Goal: Find specific page/section: Locate a particular part of the current website

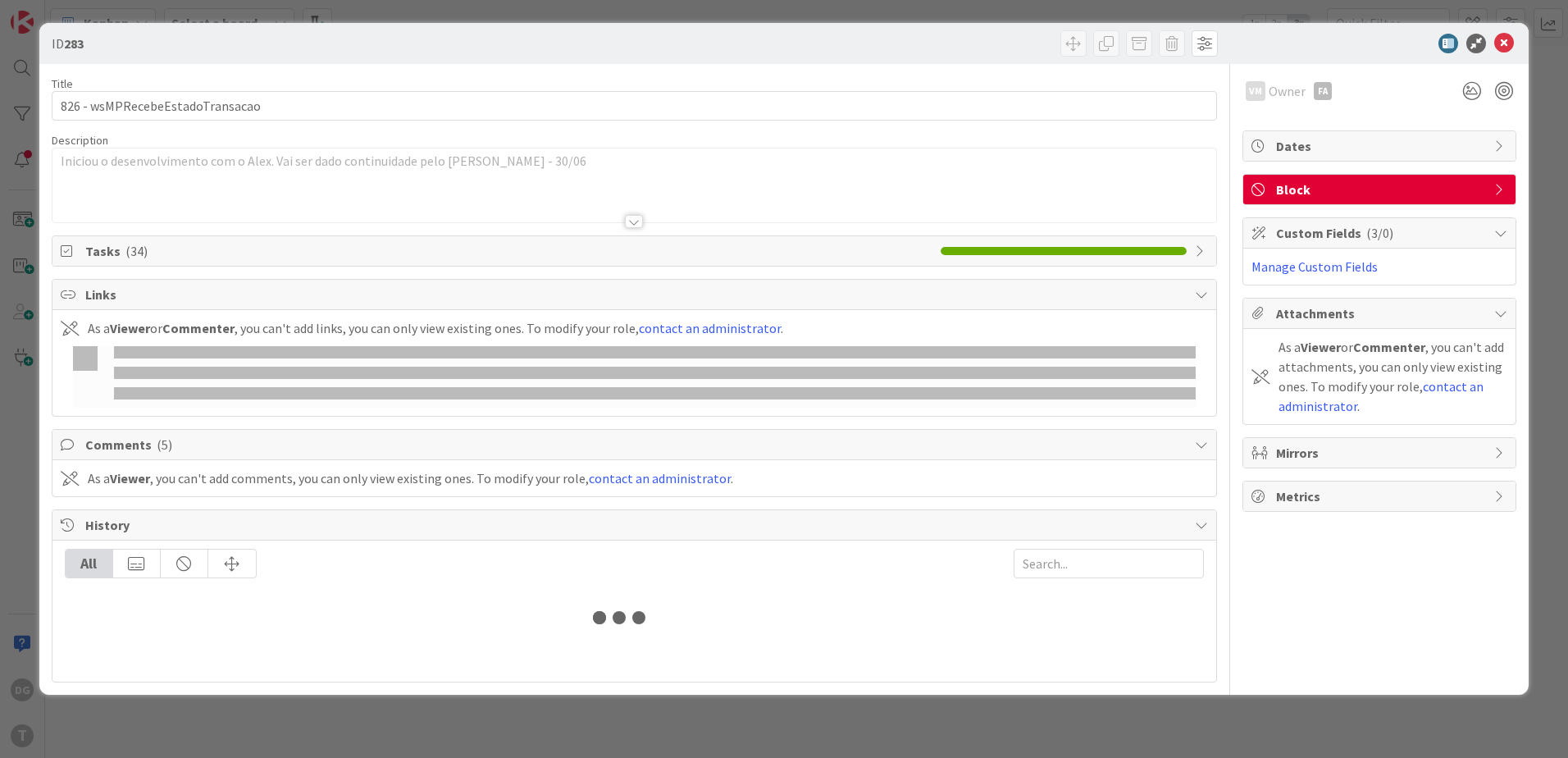
type input "wssircomcertidaopermanentecomercial"
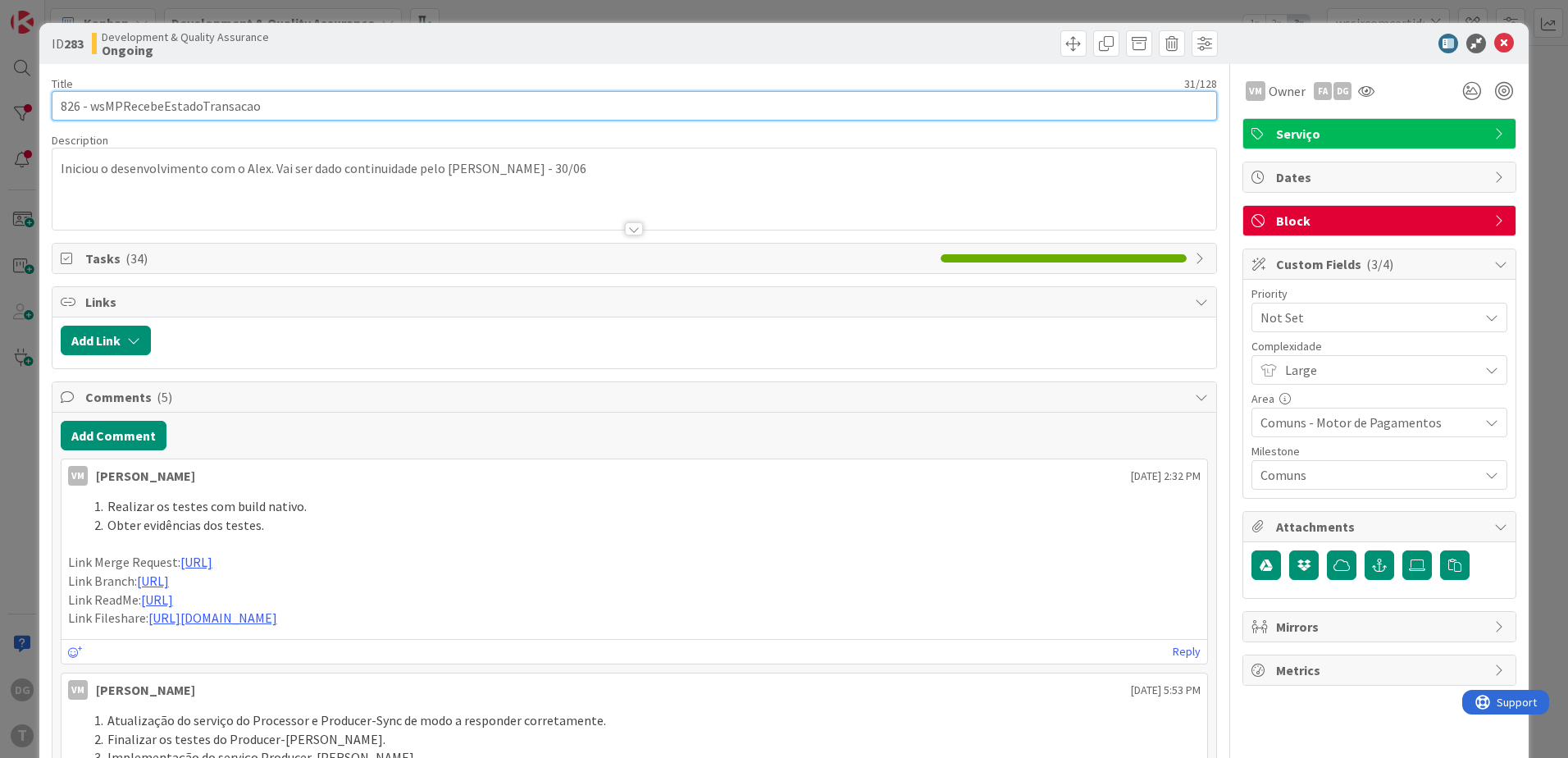
drag, startPoint x: 270, startPoint y: 108, endPoint x: 90, endPoint y: 105, distance: 180.0
click at [90, 105] on input "826 - wsMPRecebeEstadoTransacao" at bounding box center [634, 106] width 1166 height 30
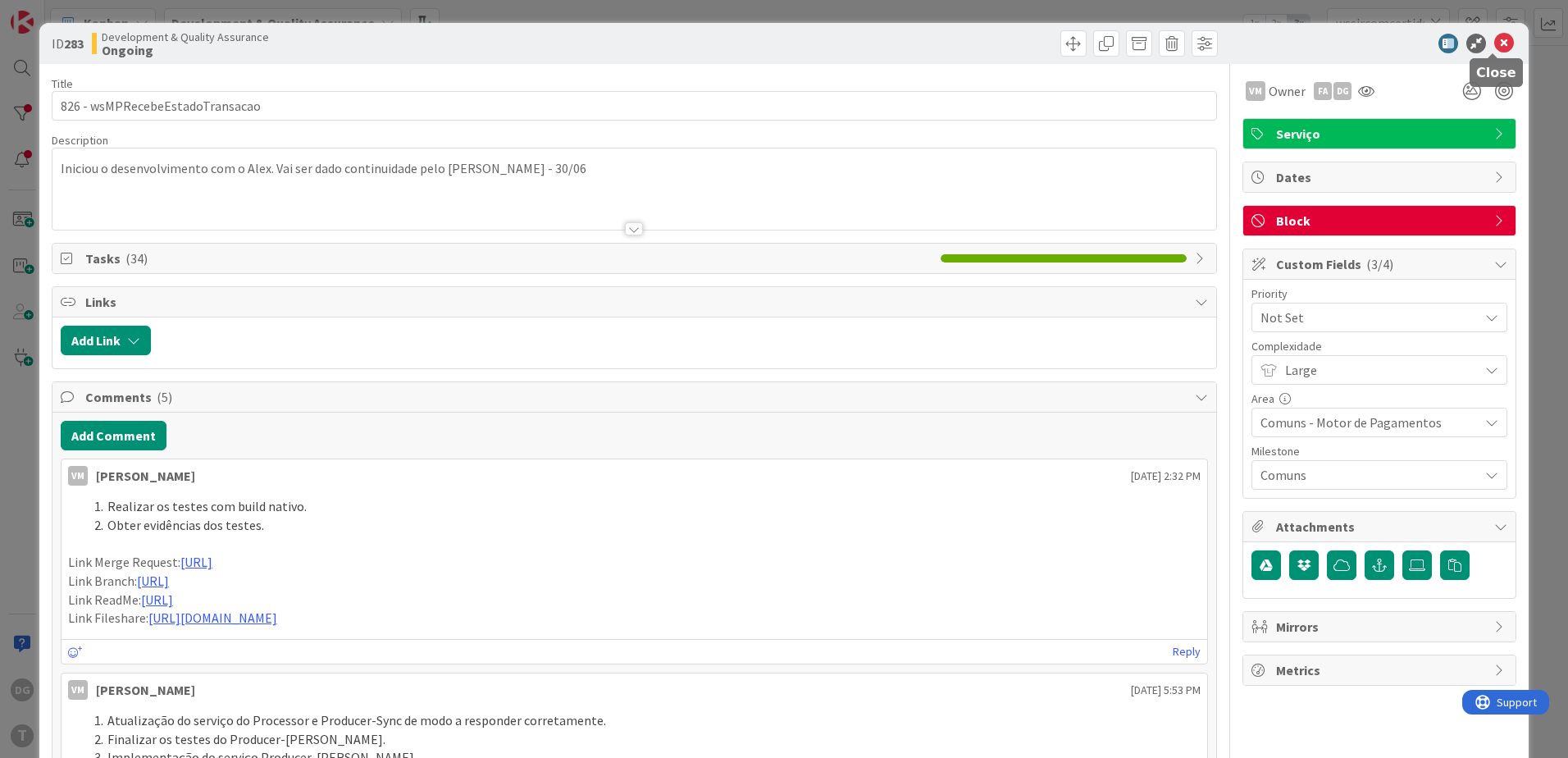
click at [1495, 43] on icon at bounding box center [1505, 43] width 20 height 20
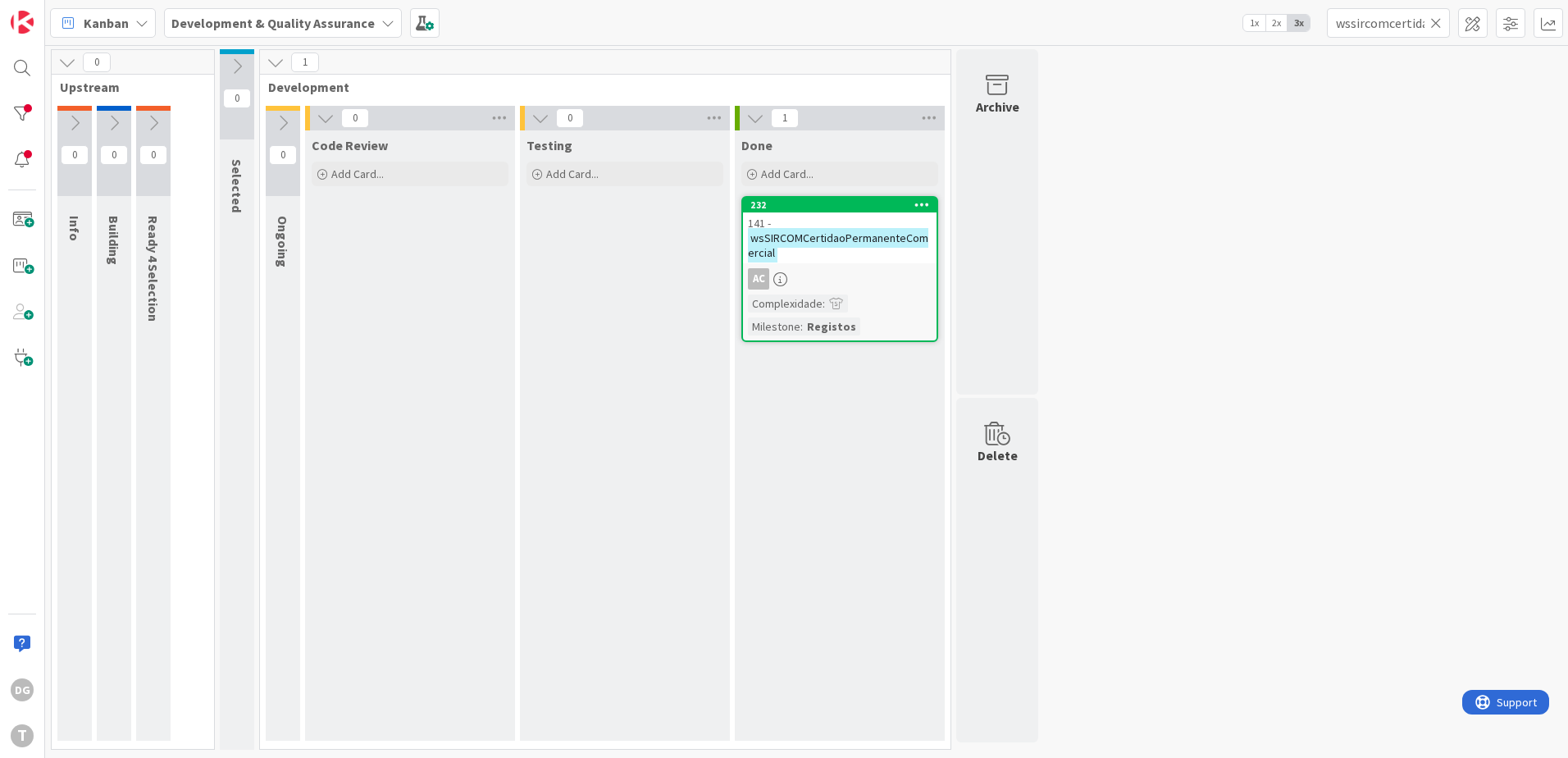
click at [1433, 23] on icon at bounding box center [1437, 23] width 12 height 15
click at [1389, 23] on input "text" at bounding box center [1388, 23] width 123 height 30
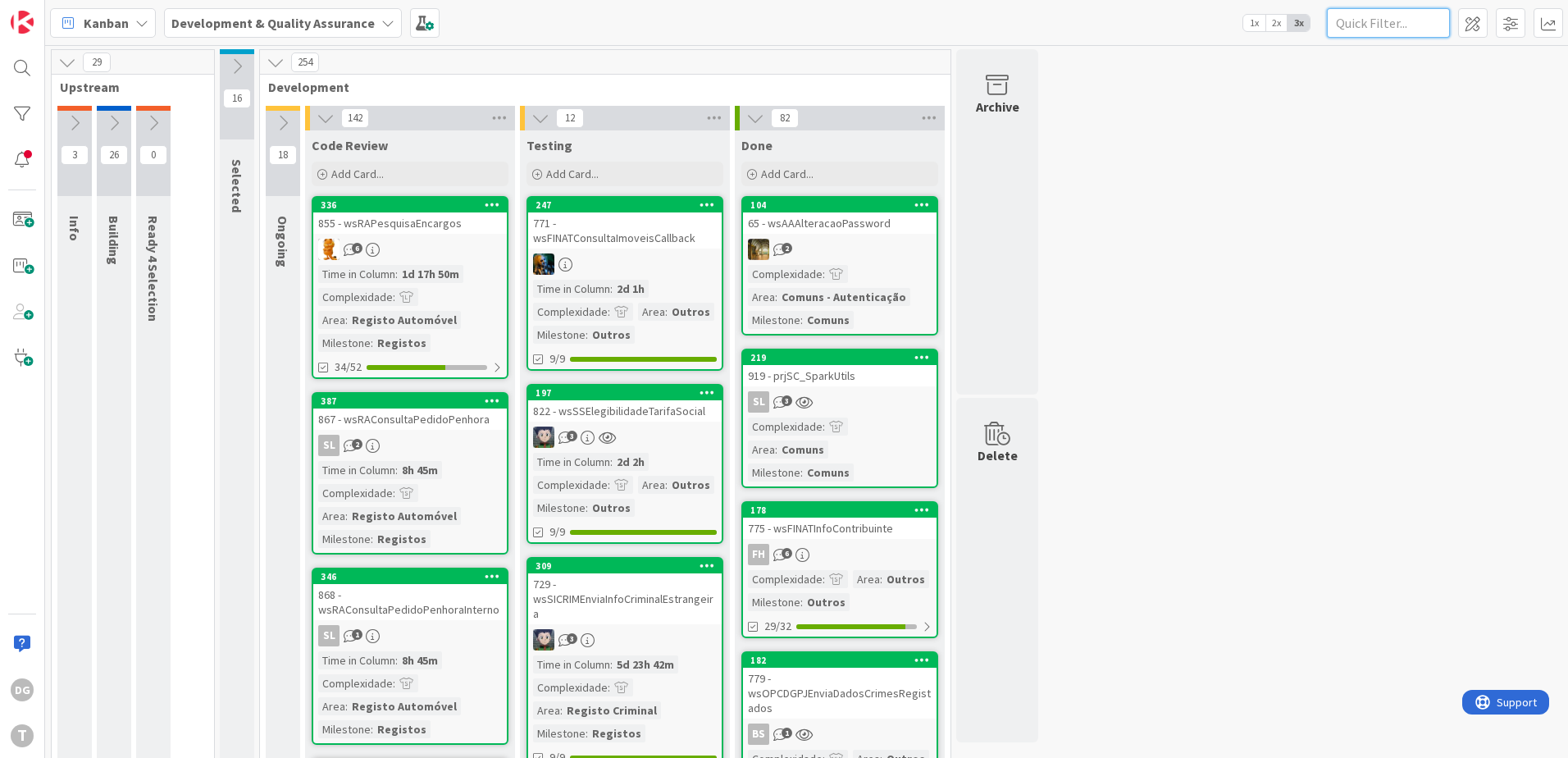
paste input "wsMPRecebeEstadoTransacao"
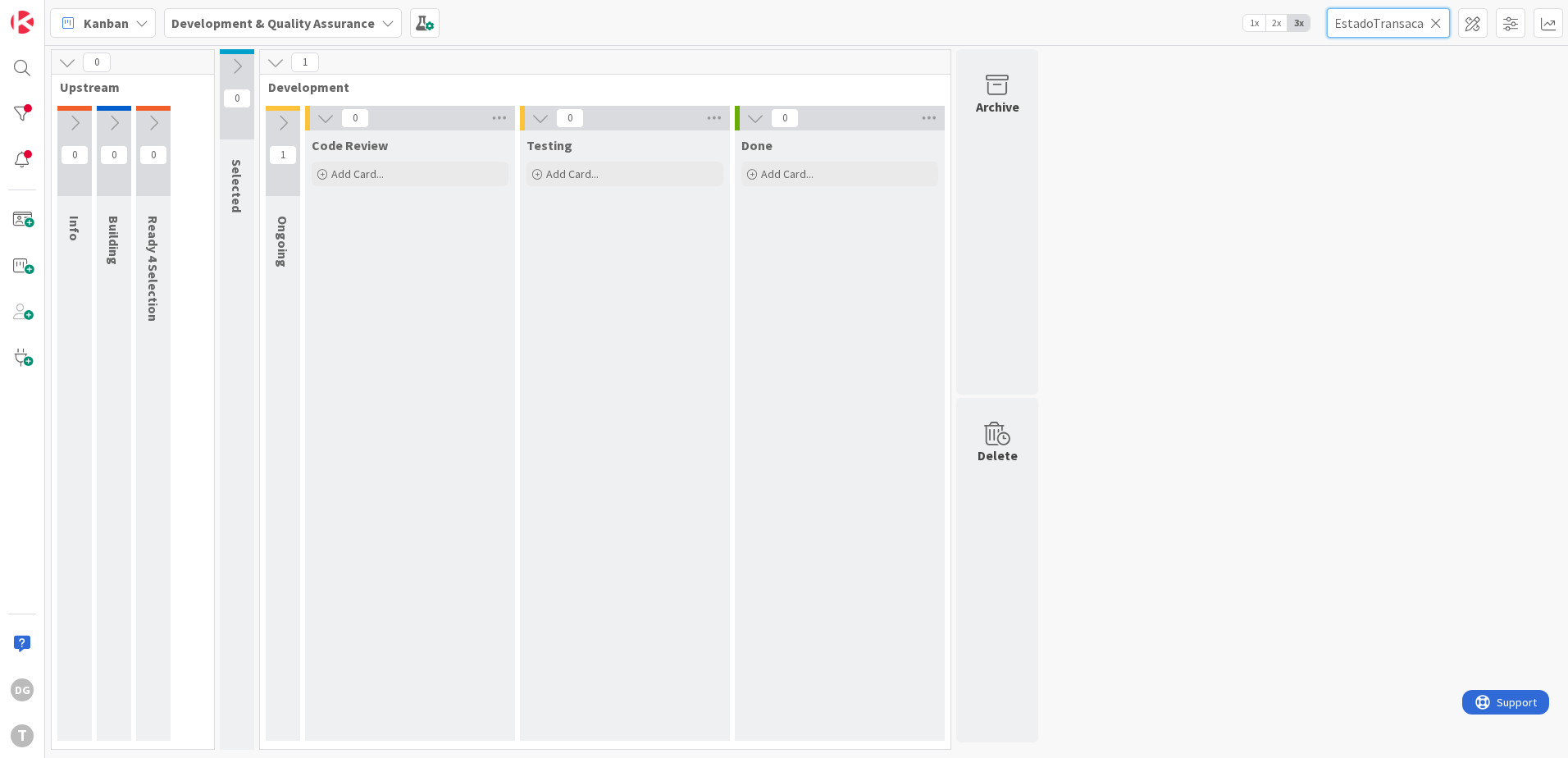
type input "wsMPRecebeEstadoTransacao"
click at [288, 118] on icon at bounding box center [282, 122] width 18 height 18
